Goal: Register for event/course

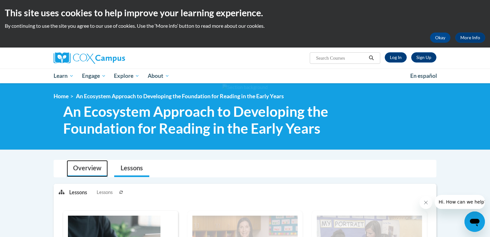
click at [93, 169] on link "Overview" at bounding box center [87, 168] width 41 height 17
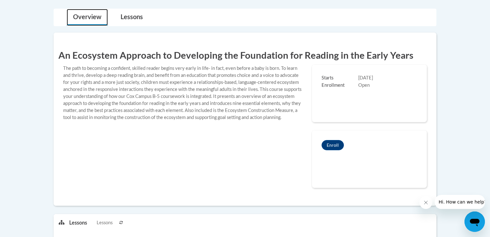
scroll to position [152, 0]
click at [337, 145] on button "Enroll" at bounding box center [333, 144] width 22 height 10
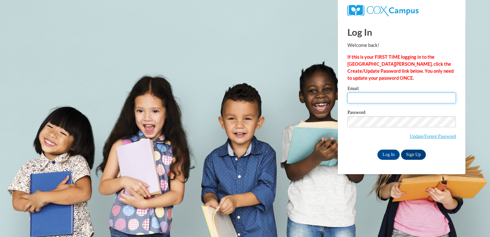
click at [367, 96] on input "Email" at bounding box center [402, 98] width 109 height 11
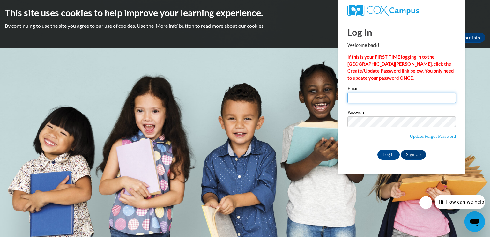
type input "[EMAIL_ADDRESS][DOMAIN_NAME]"
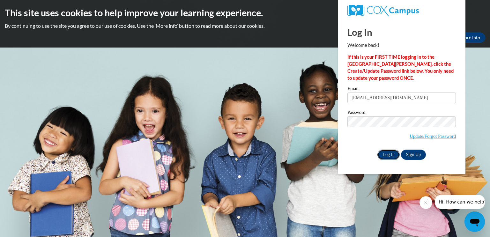
click at [388, 156] on input "Log In" at bounding box center [389, 155] width 22 height 10
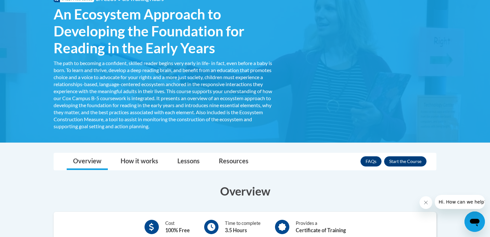
scroll to position [109, 0]
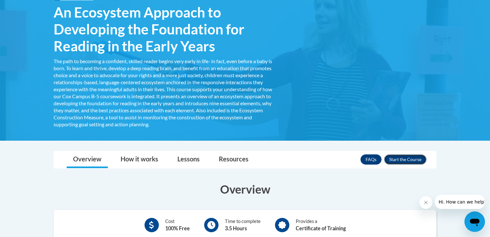
click at [400, 157] on button "Enroll" at bounding box center [405, 159] width 42 height 10
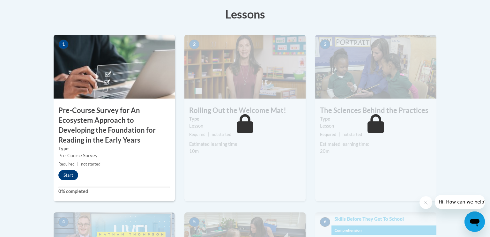
scroll to position [194, 0]
click at [71, 178] on button "Start" at bounding box center [68, 175] width 20 height 10
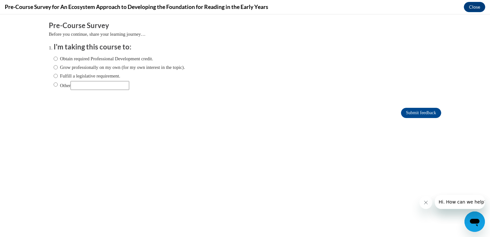
scroll to position [0, 0]
click at [56, 57] on input "Obtain required Professional Development credit." at bounding box center [56, 58] width 4 height 7
radio input "true"
click at [413, 112] on input "Submit feedback" at bounding box center [421, 113] width 40 height 10
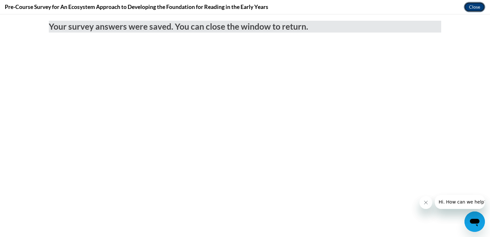
click at [475, 9] on button "Close" at bounding box center [474, 7] width 21 height 10
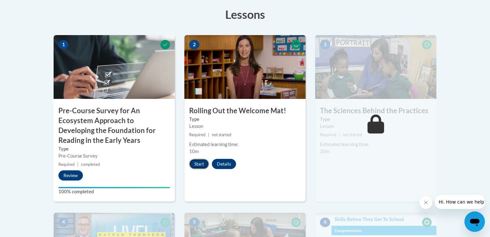
click at [197, 165] on button "Start" at bounding box center [199, 164] width 20 height 10
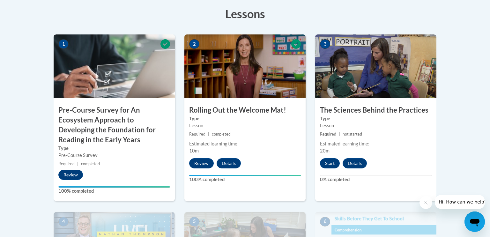
scroll to position [195, 0]
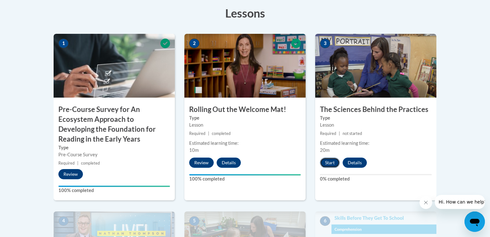
click at [328, 161] on button "Start" at bounding box center [330, 163] width 20 height 10
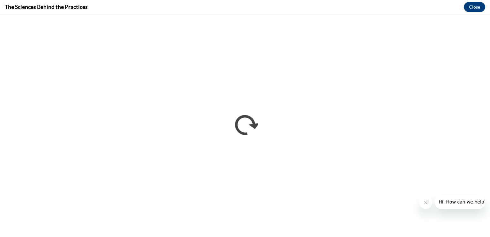
scroll to position [0, 0]
